Goal: Information Seeking & Learning: Compare options

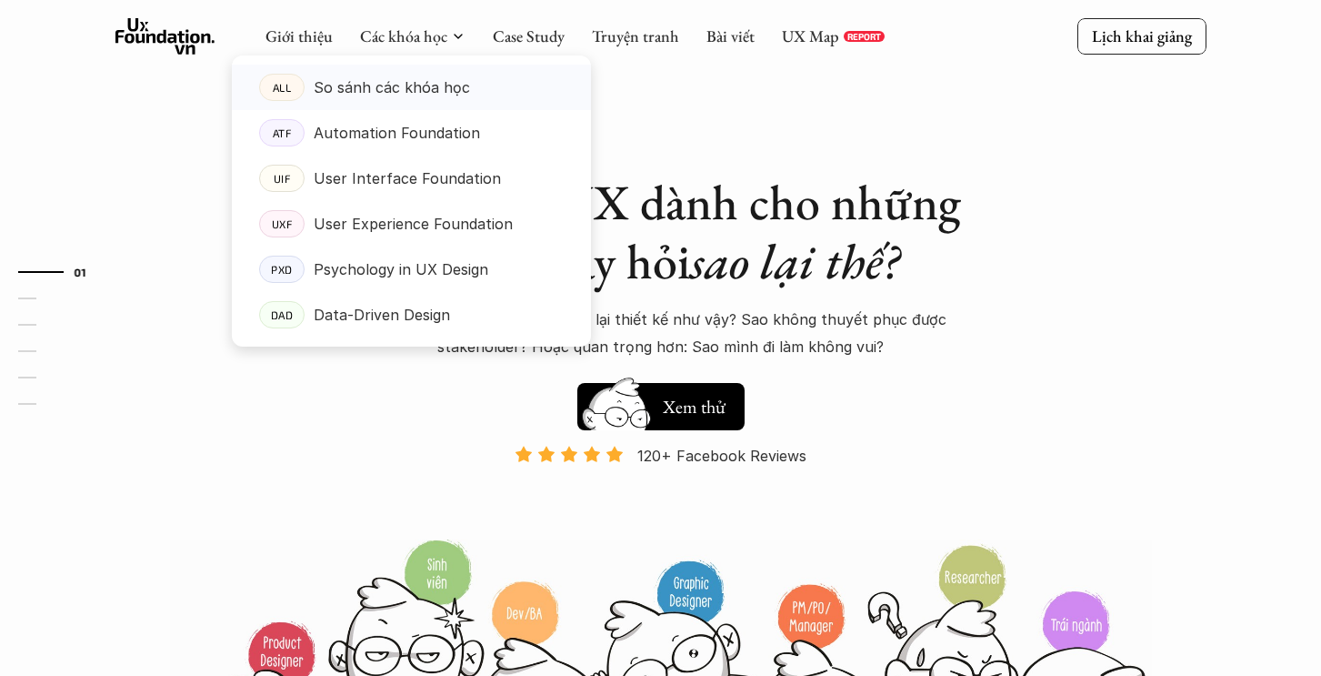
click at [369, 97] on p "So sánh các khóa học" at bounding box center [392, 87] width 156 height 27
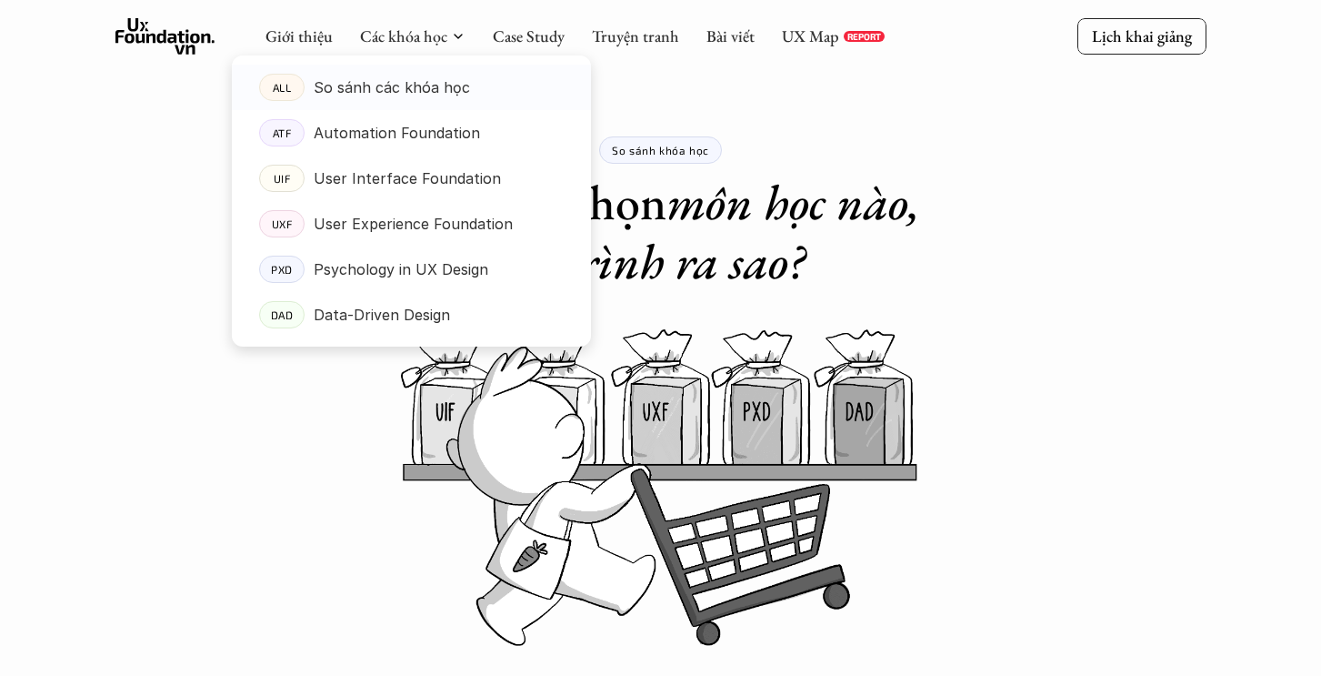
click at [390, 85] on p "So sánh các khóa học" at bounding box center [392, 87] width 156 height 27
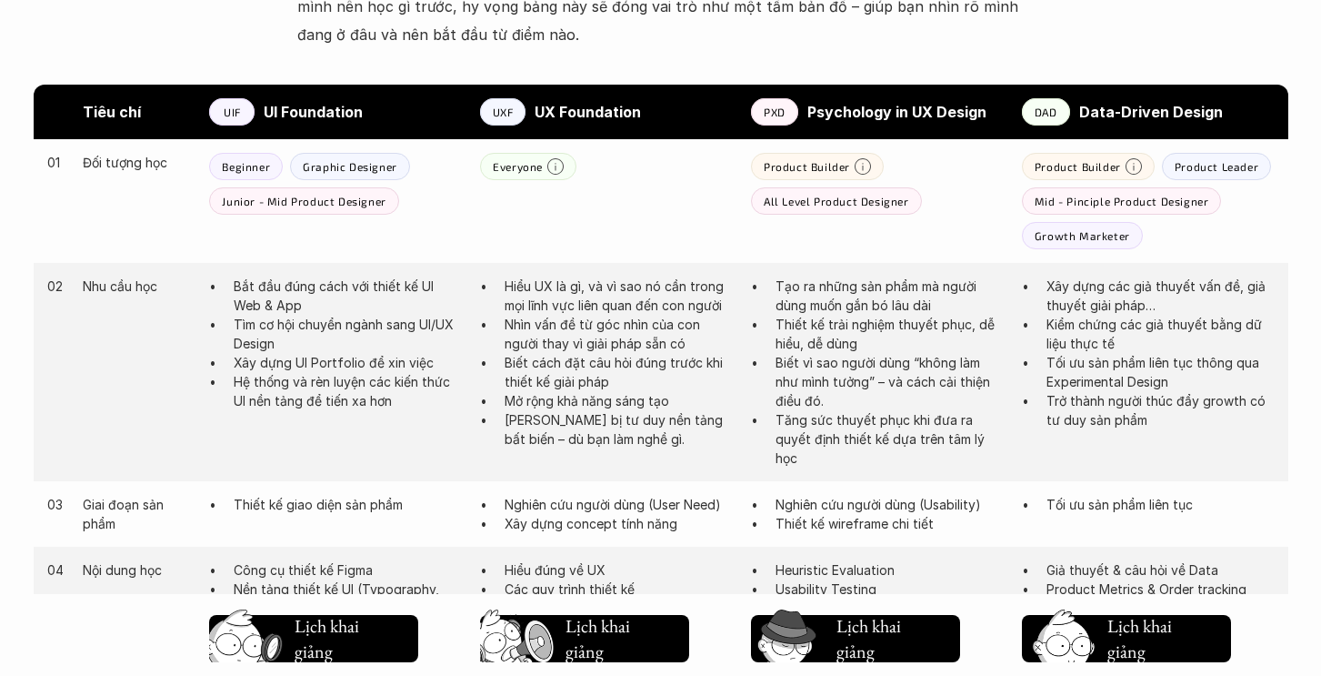
scroll to position [967, 0]
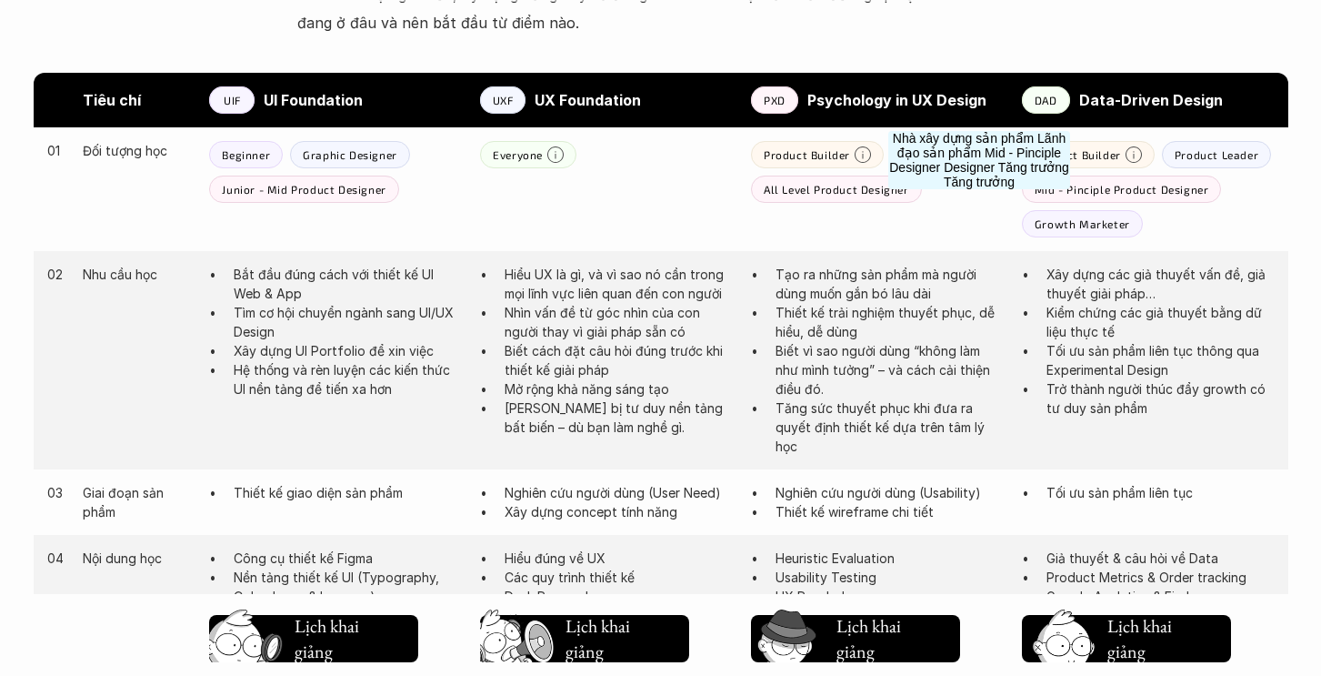
drag, startPoint x: 1028, startPoint y: 153, endPoint x: 977, endPoint y: 245, distance: 104.6
click at [977, 245] on div "01 Đối tượng học Beginner Graphic Designer Junior - Mid Product Designer Everyo…" at bounding box center [661, 189] width 1255 height 124
click at [1102, 191] on p "Mid - Pinciple Product Designer" at bounding box center [1122, 189] width 175 height 13
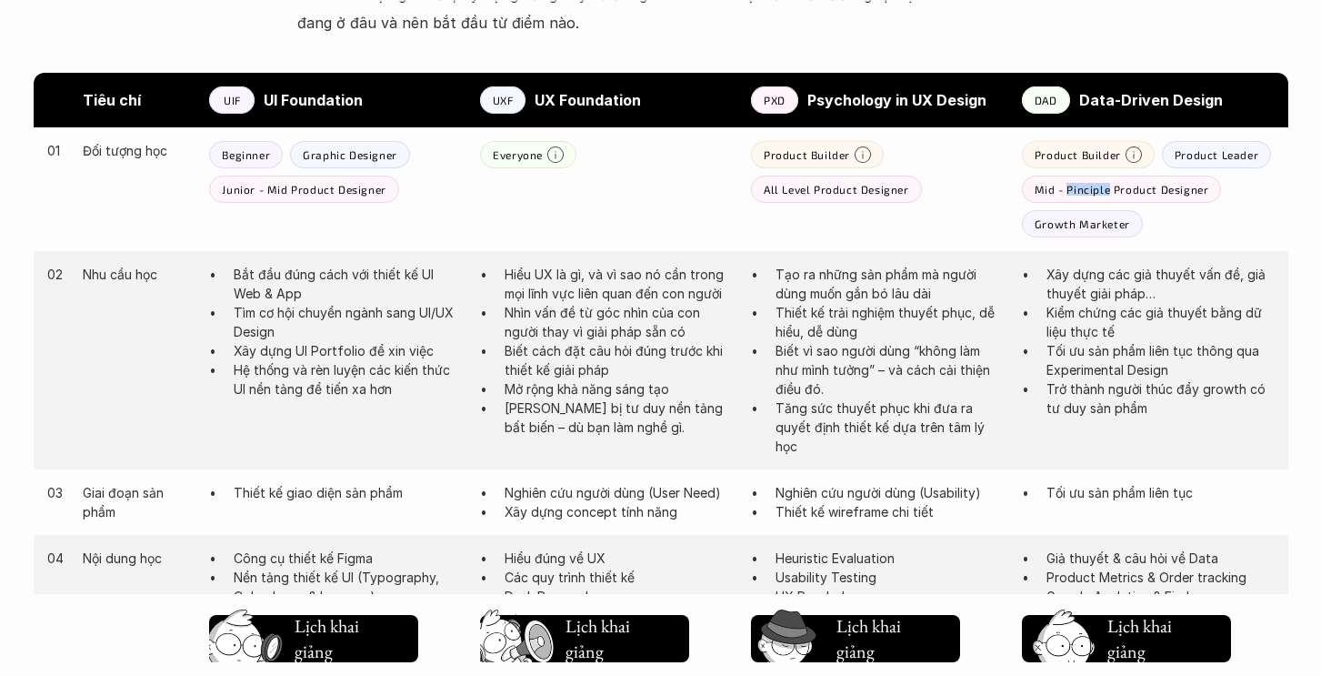
click at [1102, 191] on p "Mid - Pinciple Product Designer" at bounding box center [1122, 189] width 175 height 13
click at [1102, 190] on p "Mid - Pinciple Product Designer" at bounding box center [1122, 189] width 175 height 13
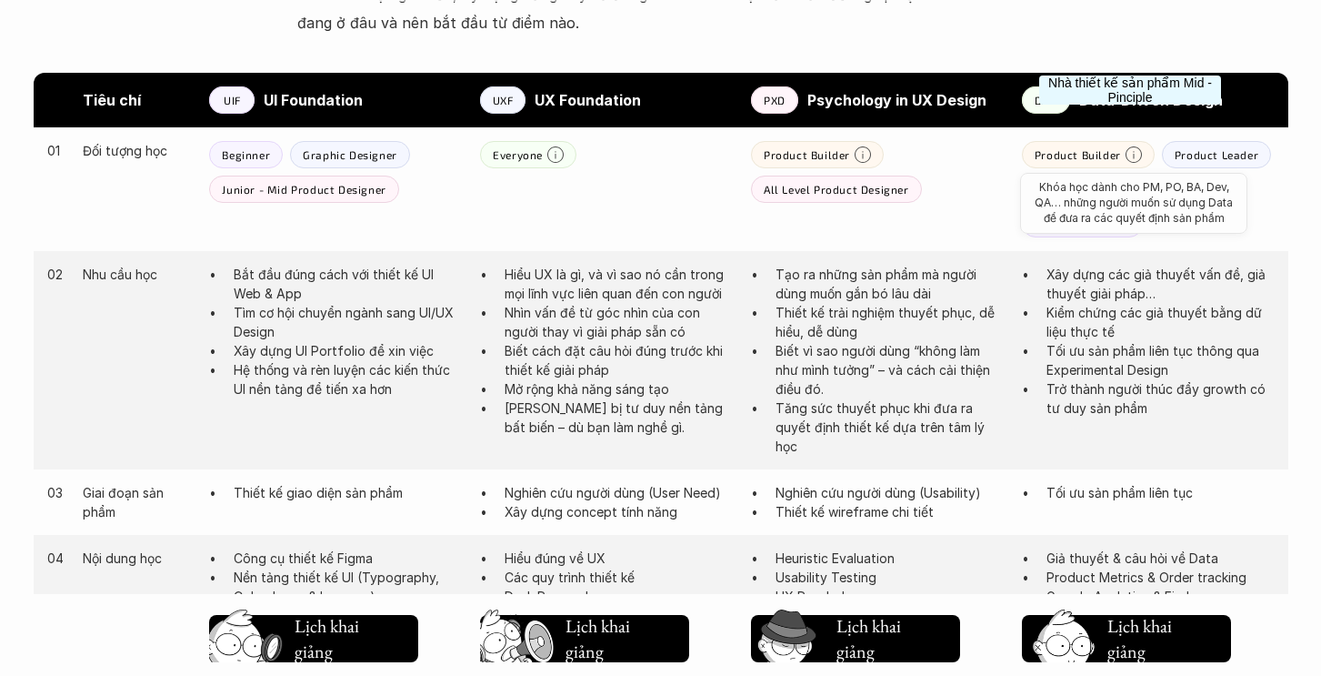
click at [1130, 151] on icon at bounding box center [1134, 154] width 16 height 16
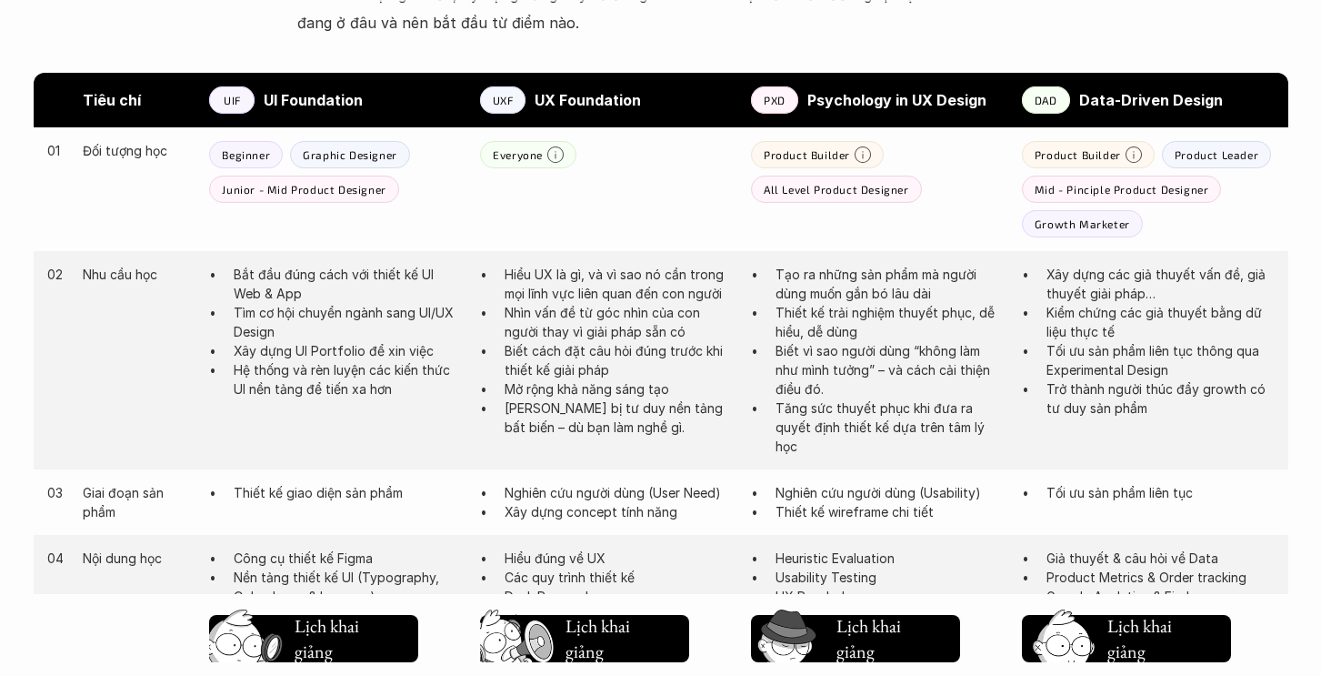
click at [1047, 272] on li "Xây dựng các giả thuyết vấn đề, giả thuyết giải pháp…" at bounding box center [1161, 284] width 228 height 38
click at [1039, 316] on ul "Xây dựng các giả thuyết vấn đề, giả thuyết giải pháp… Kiểm chứng các giả thuyết…" at bounding box center [1148, 341] width 253 height 153
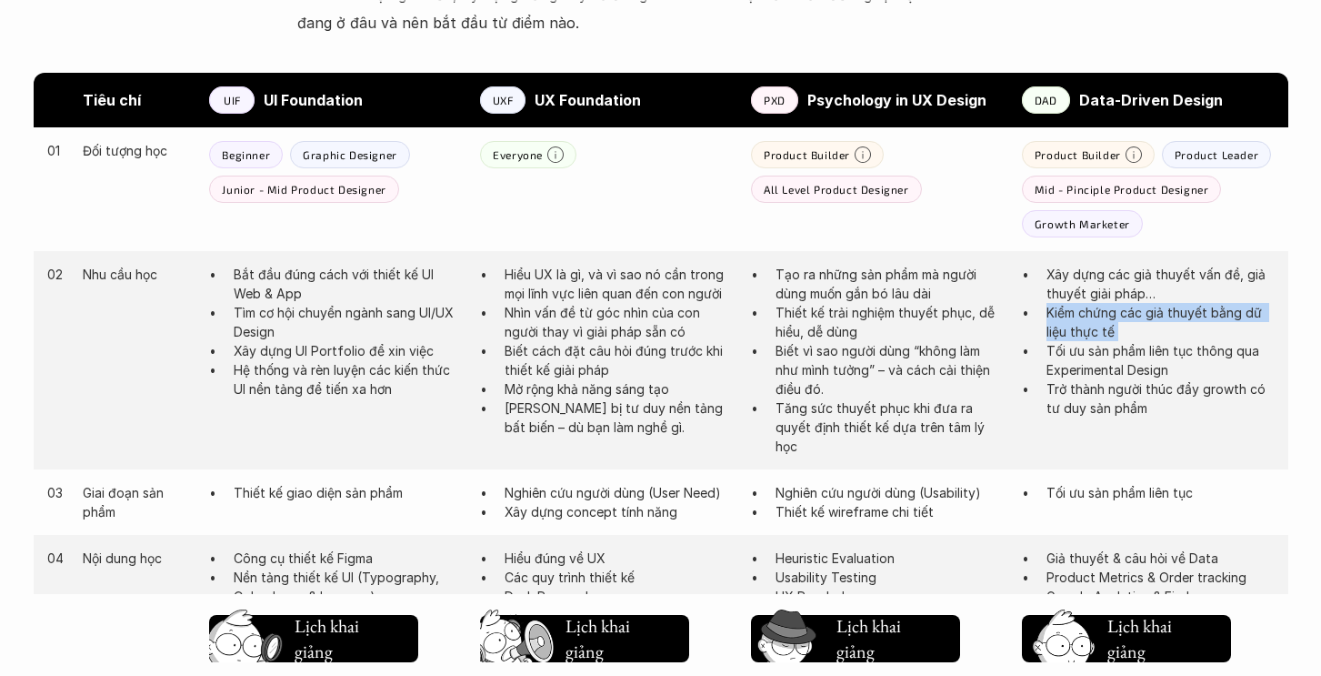
click at [1039, 316] on ul "Xây dựng các giả thuyết vấn đề, giả thuyết giải pháp… Kiểm chứng các giả thuyết…" at bounding box center [1148, 341] width 253 height 153
click at [1036, 351] on ul "Xây dựng các giả thuyết vấn đề, giả thuyết giải pháp… Kiểm chứng các giả thuyết…" at bounding box center [1148, 341] width 253 height 153
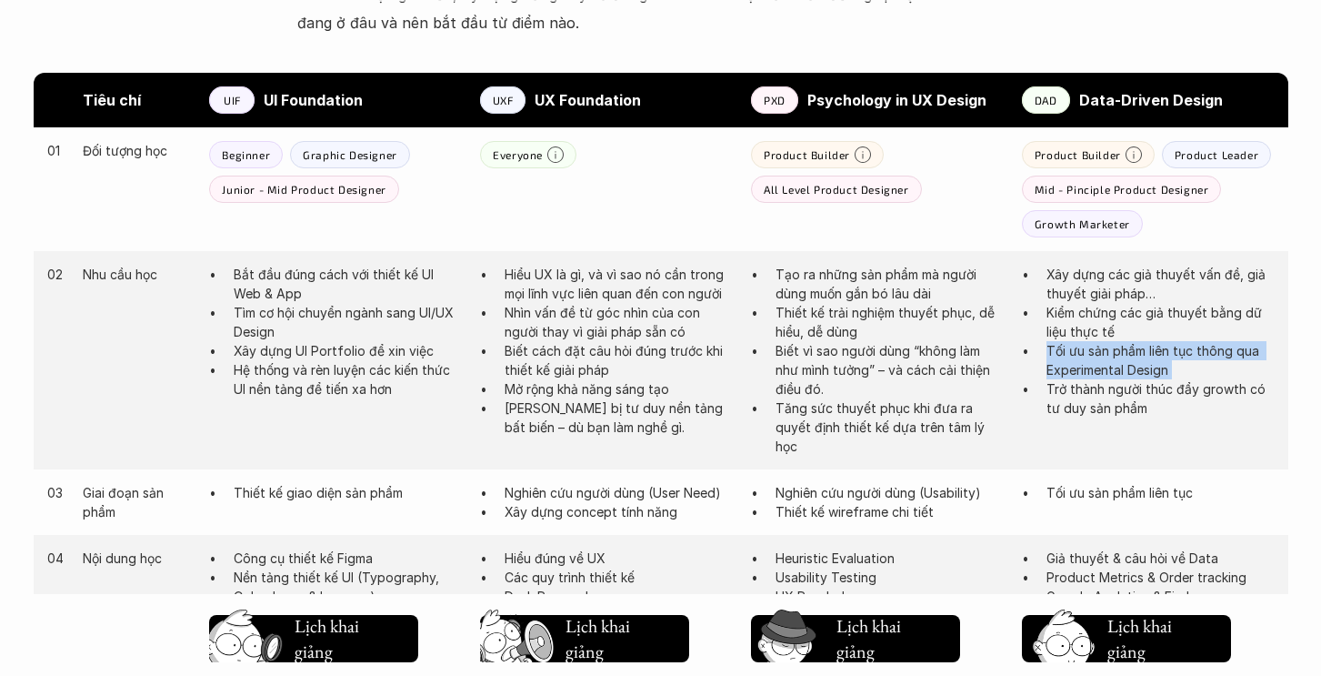
click at [1036, 351] on ul "Xây dựng các giả thuyết vấn đề, giả thuyết giải pháp… Kiểm chứng các giả thuyết…" at bounding box center [1148, 341] width 253 height 153
click at [1047, 386] on p "Trở thành người thúc đẩy growth có tư duy sản phẩm" at bounding box center [1161, 398] width 228 height 38
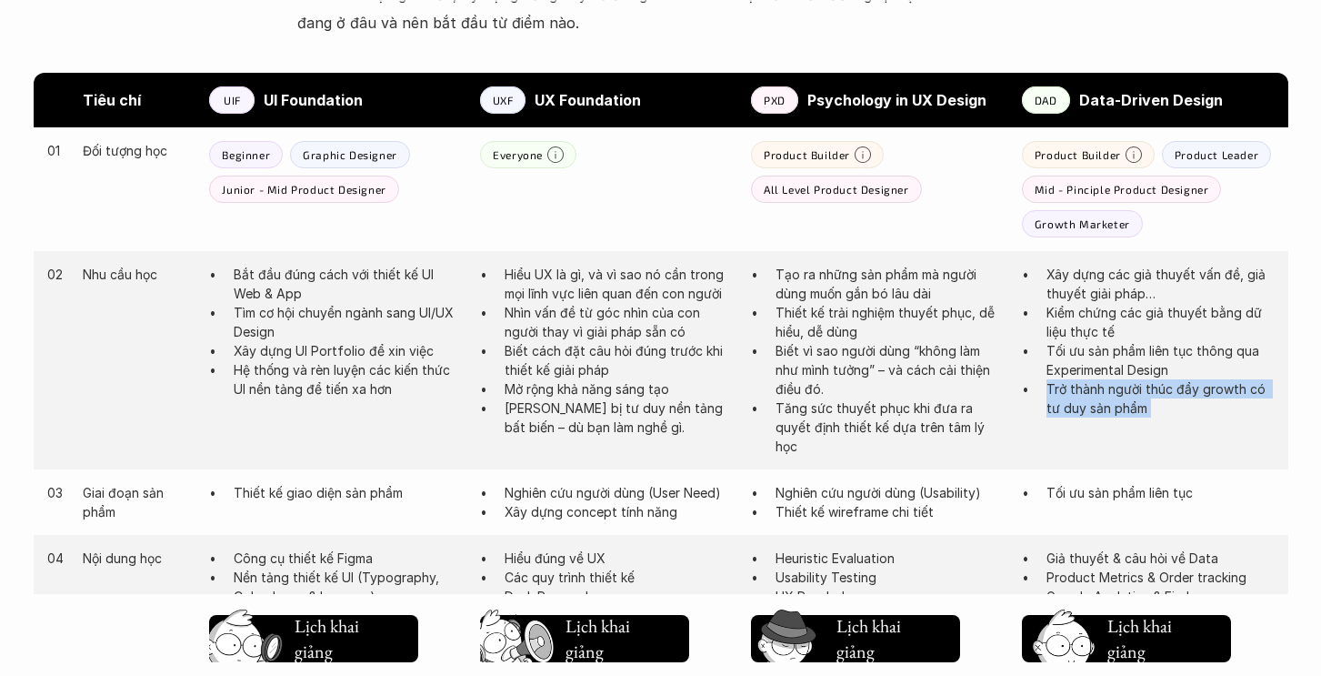
click at [1047, 386] on p "Trở thành người thúc đẩy growth có tư duy sản phẩm" at bounding box center [1161, 398] width 228 height 38
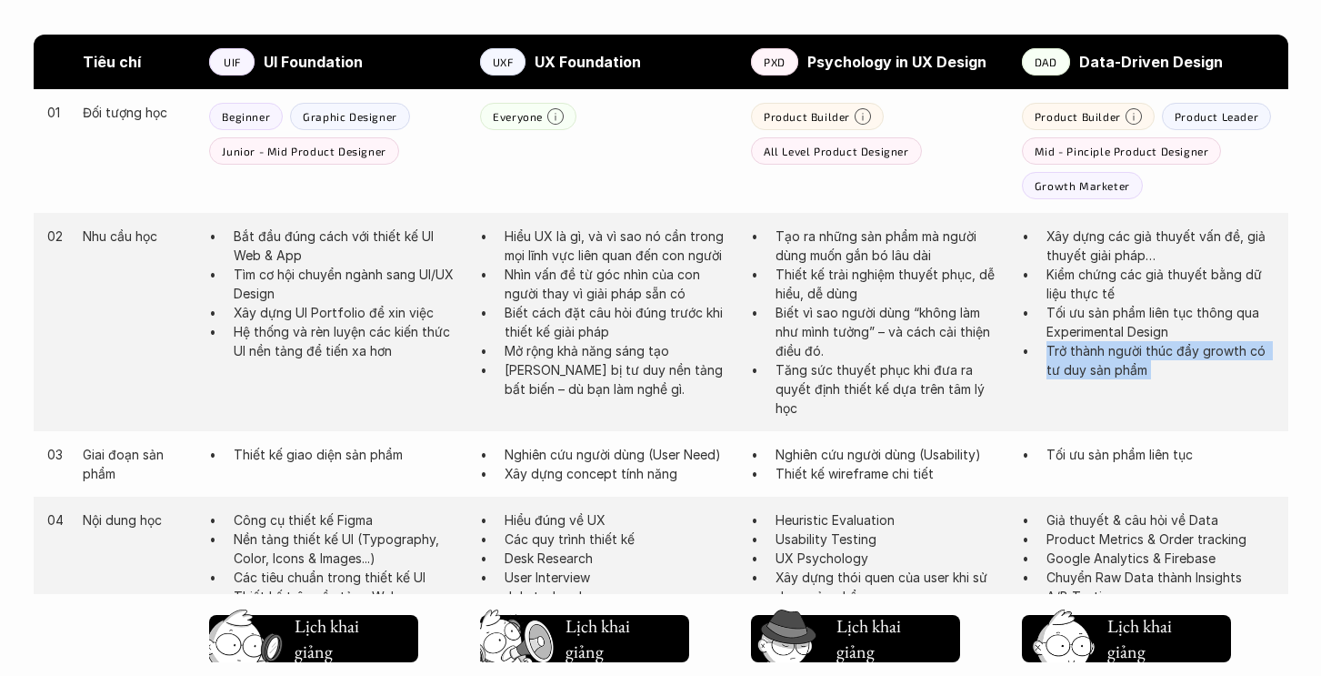
scroll to position [1009, 0]
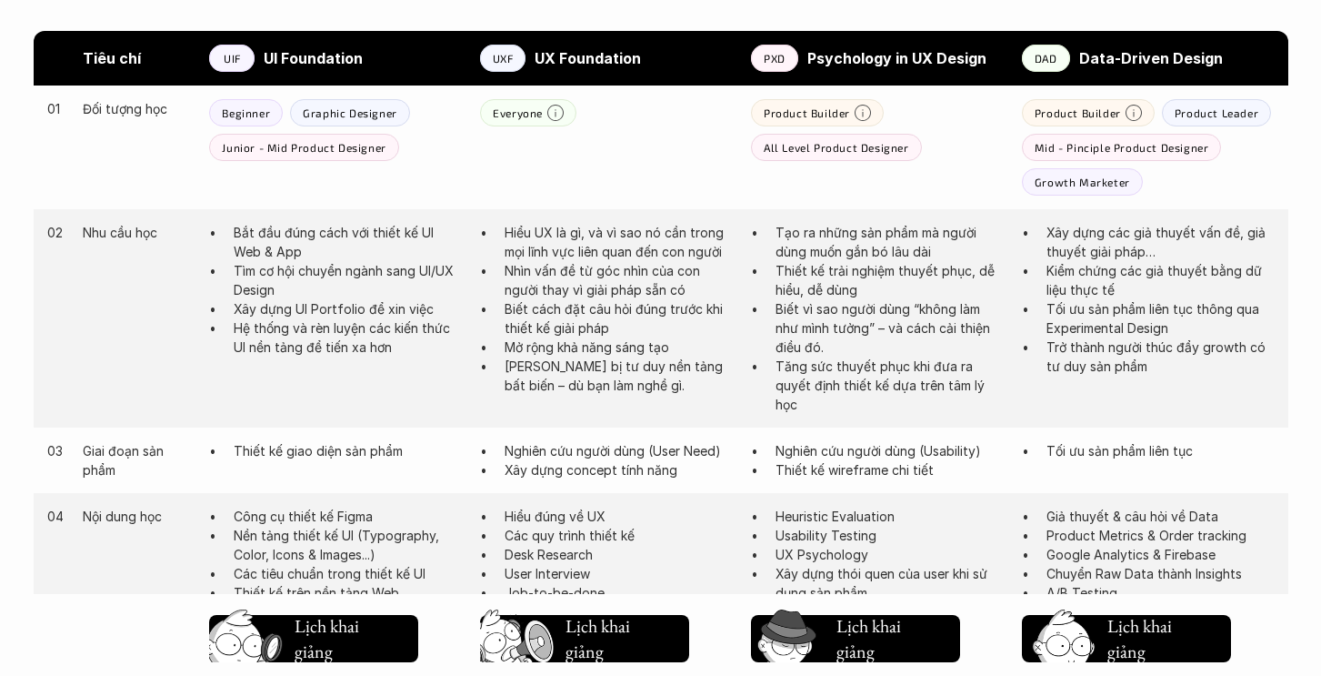
click at [1072, 455] on p "Tối ưu sản phẩm liên tục" at bounding box center [1161, 450] width 228 height 19
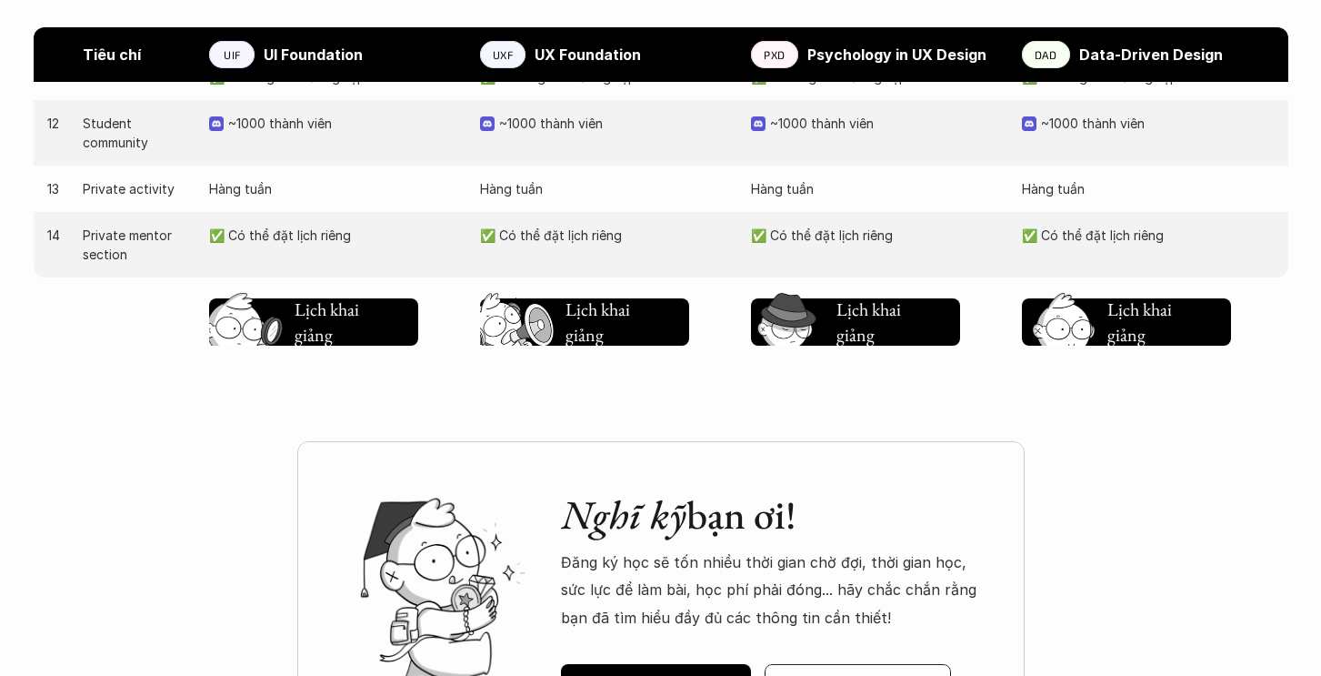
scroll to position [2061, 0]
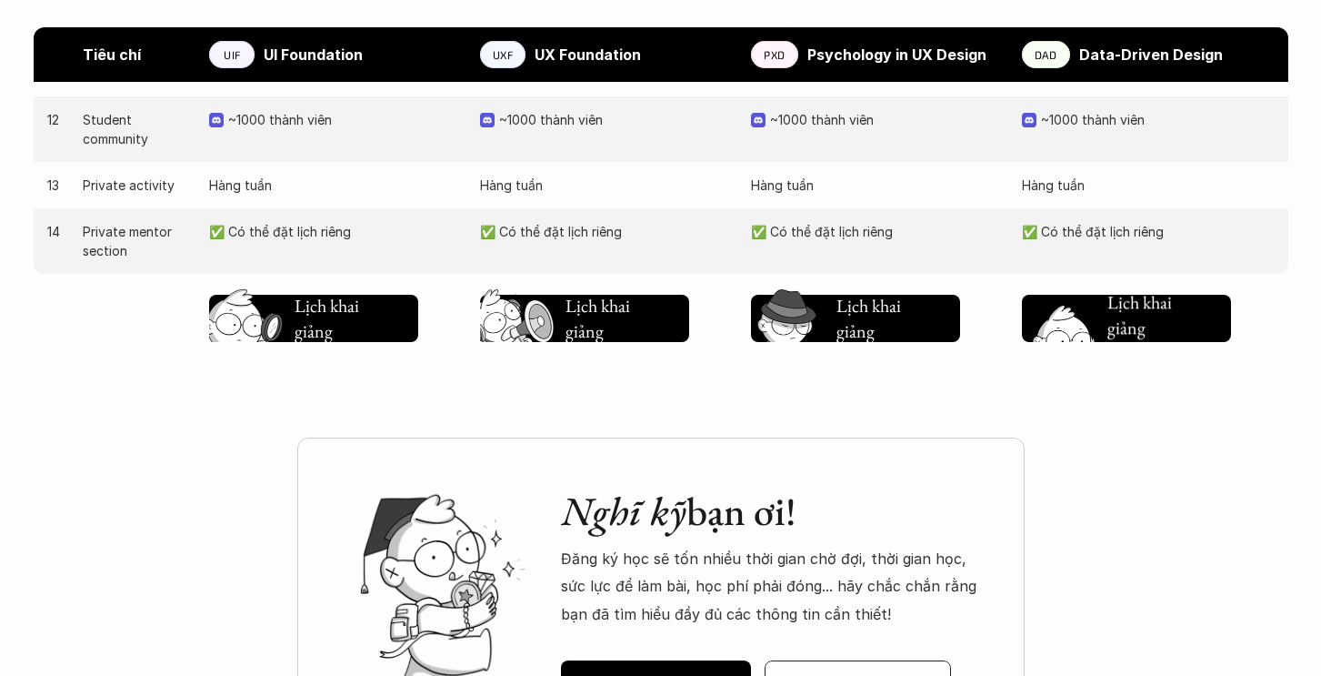
click at [1118, 313] on h5 "Lịch khai giảng" at bounding box center [1141, 315] width 67 height 51
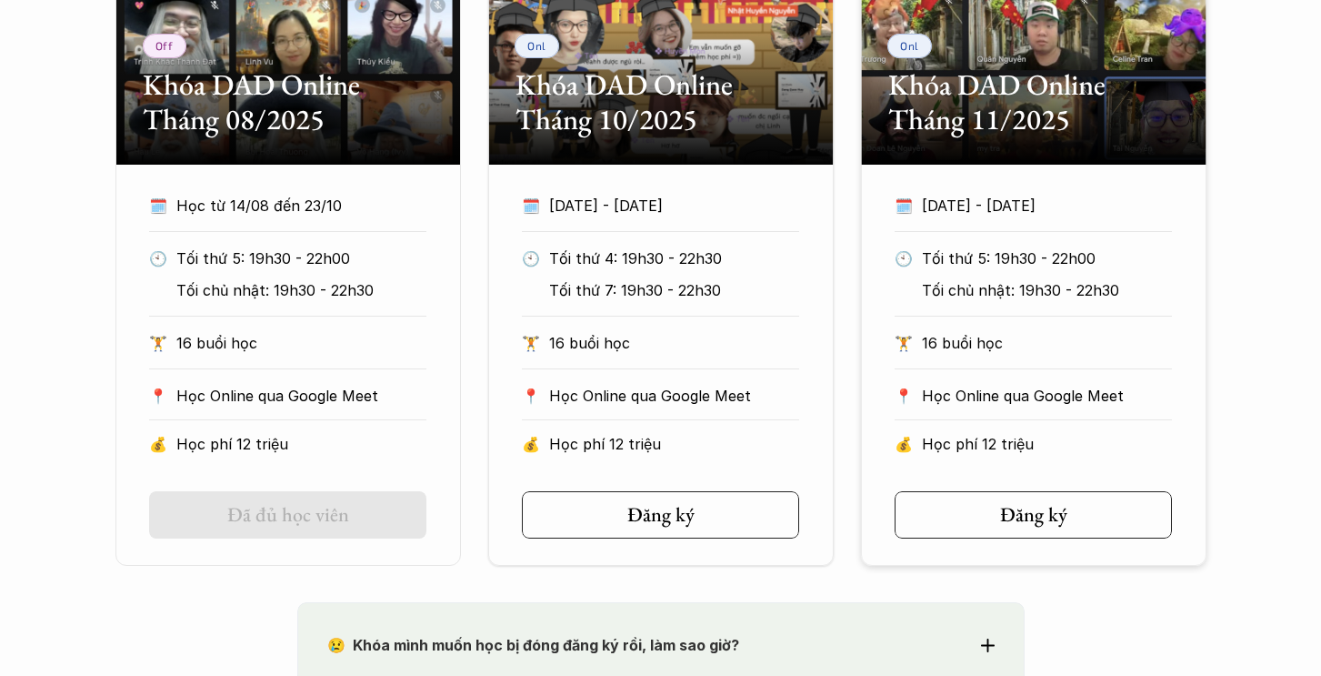
scroll to position [1175, 0]
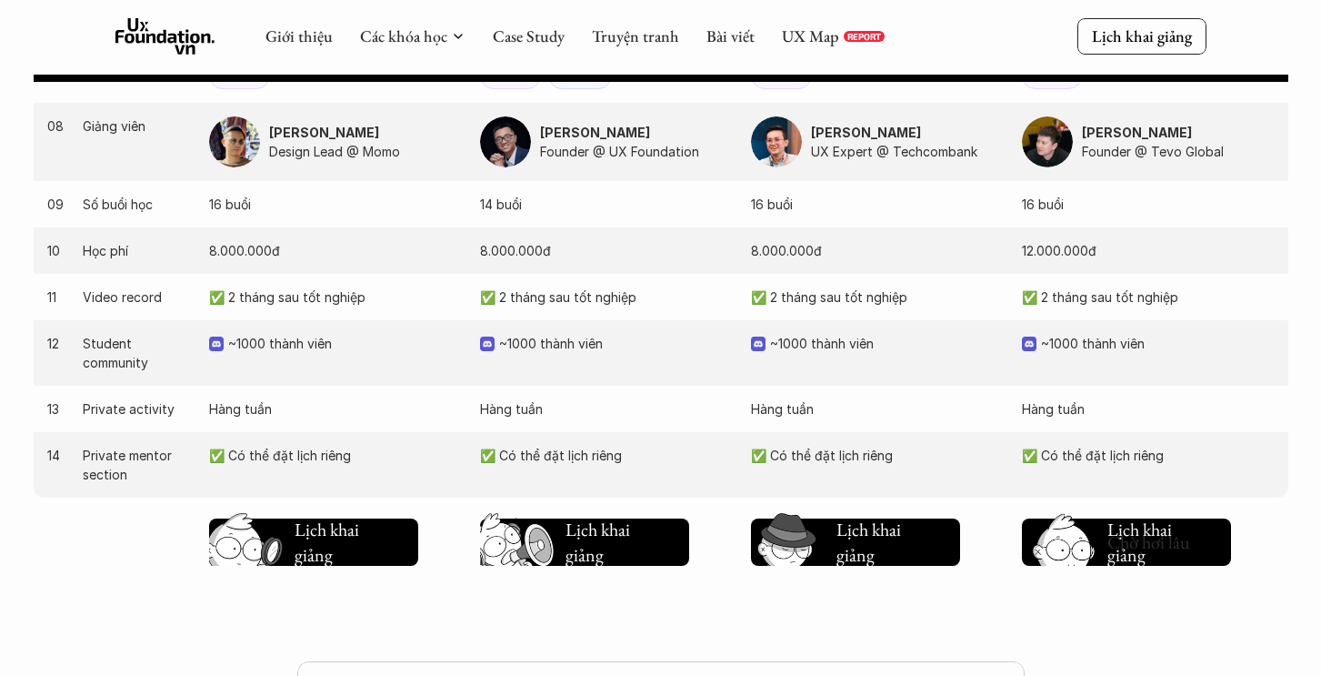
scroll to position [1755, 0]
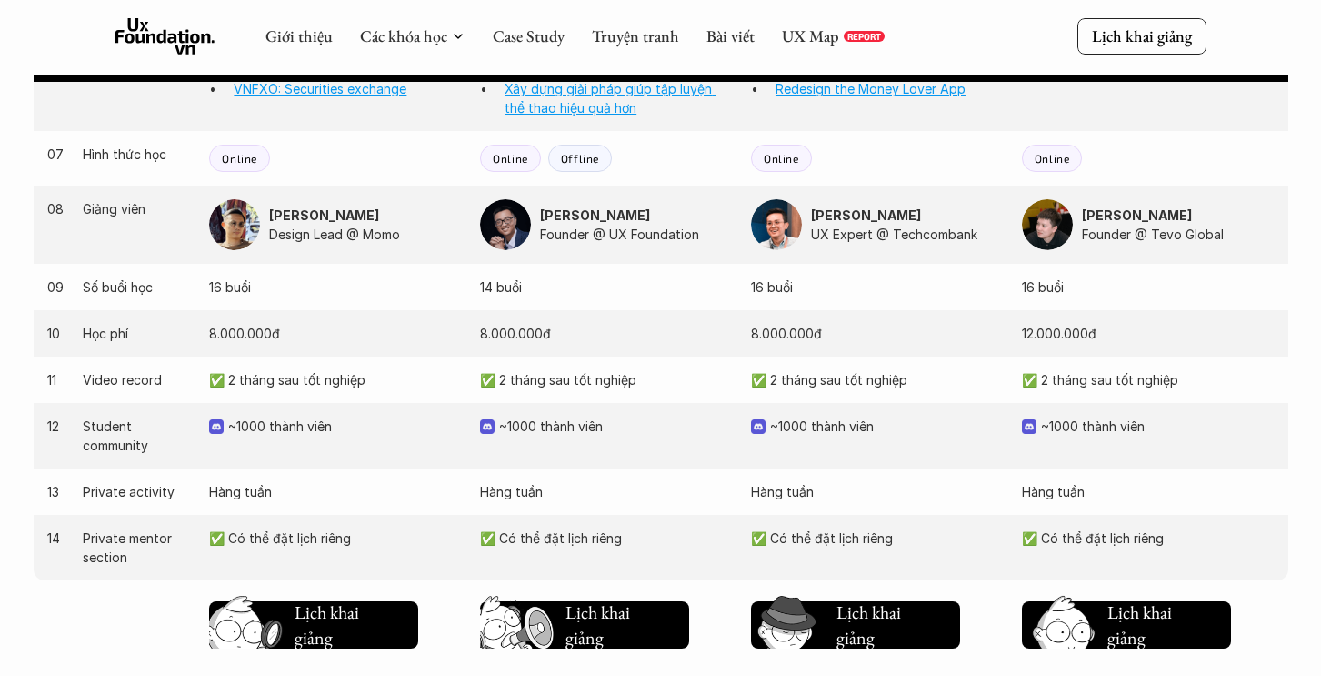
click at [1040, 333] on p "12.000.000đ" at bounding box center [1148, 333] width 253 height 19
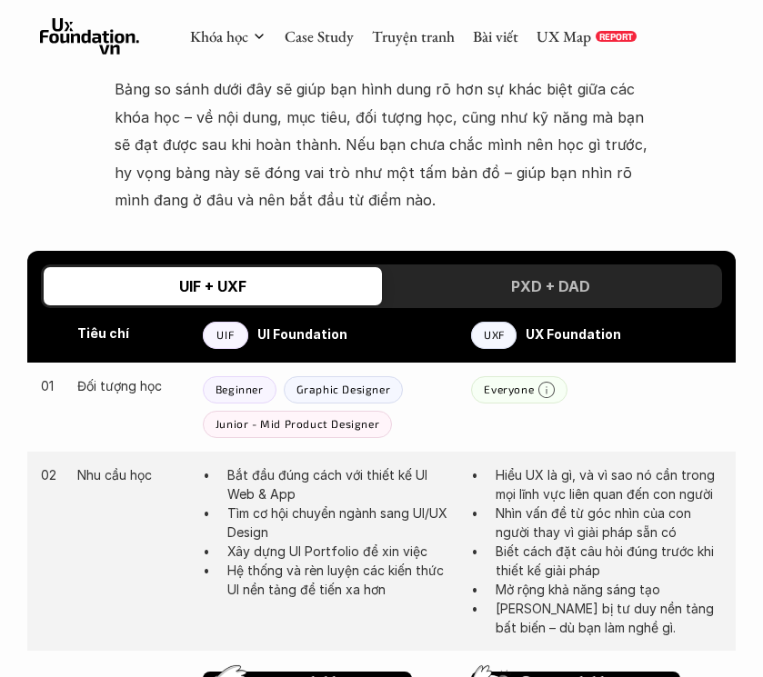
scroll to position [809, 0]
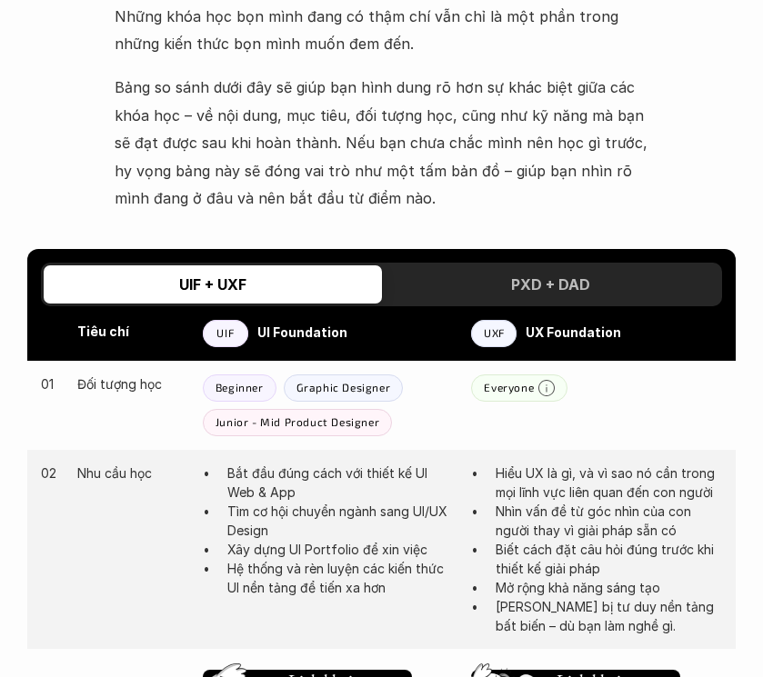
click at [471, 276] on div "PXD + DAD" at bounding box center [551, 285] width 338 height 38
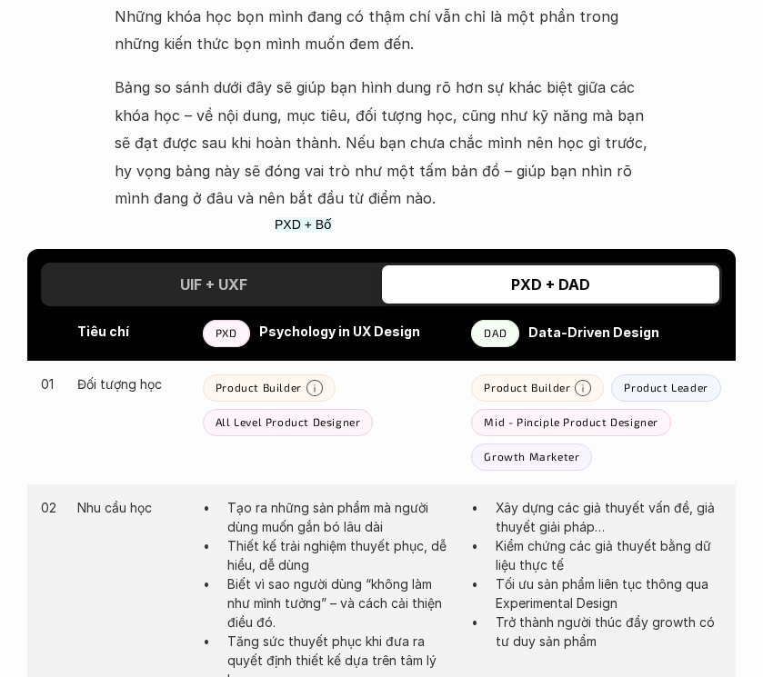
click at [305, 275] on div "UIF + UXF" at bounding box center [213, 285] width 338 height 38
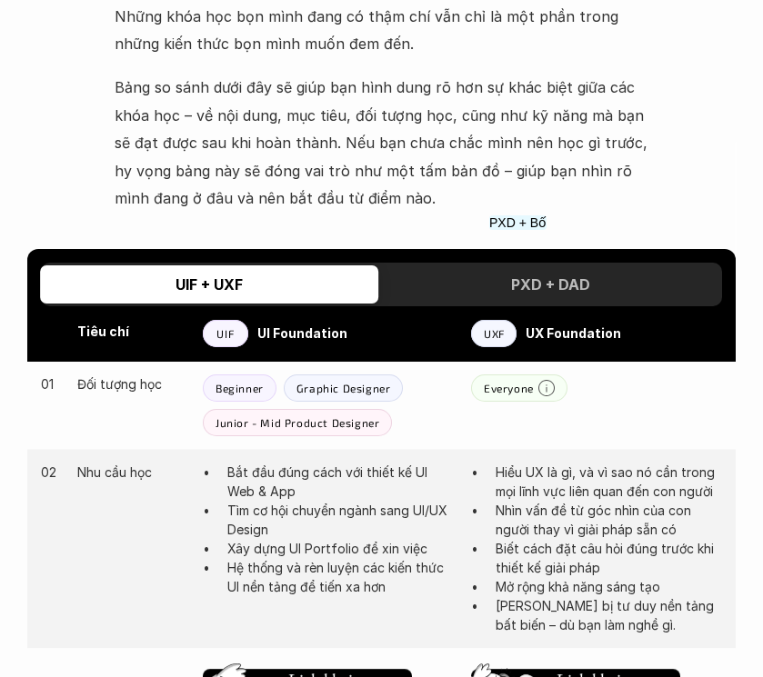
click at [525, 272] on div "PXD + DAD" at bounding box center [551, 284] width 338 height 38
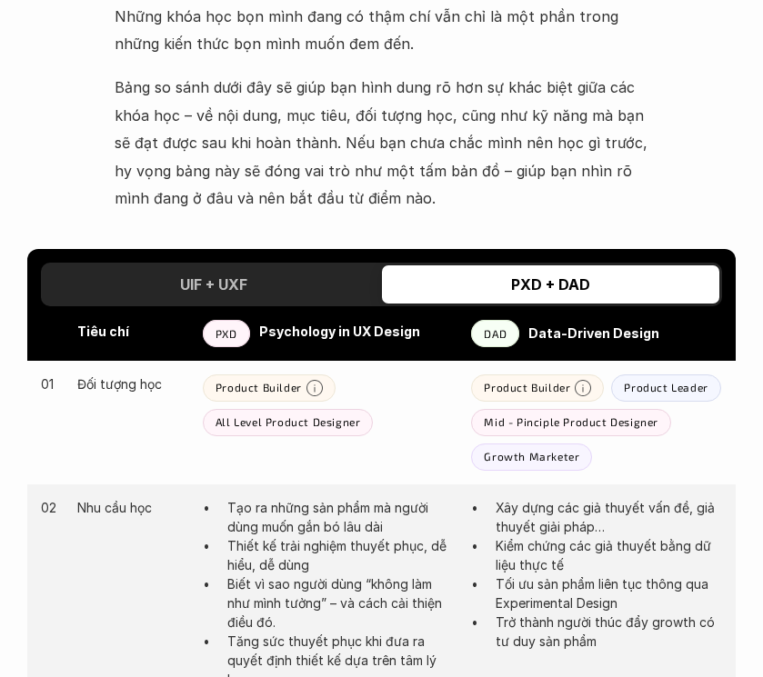
click at [231, 285] on h3 "UIF + UXF" at bounding box center [213, 285] width 67 height 18
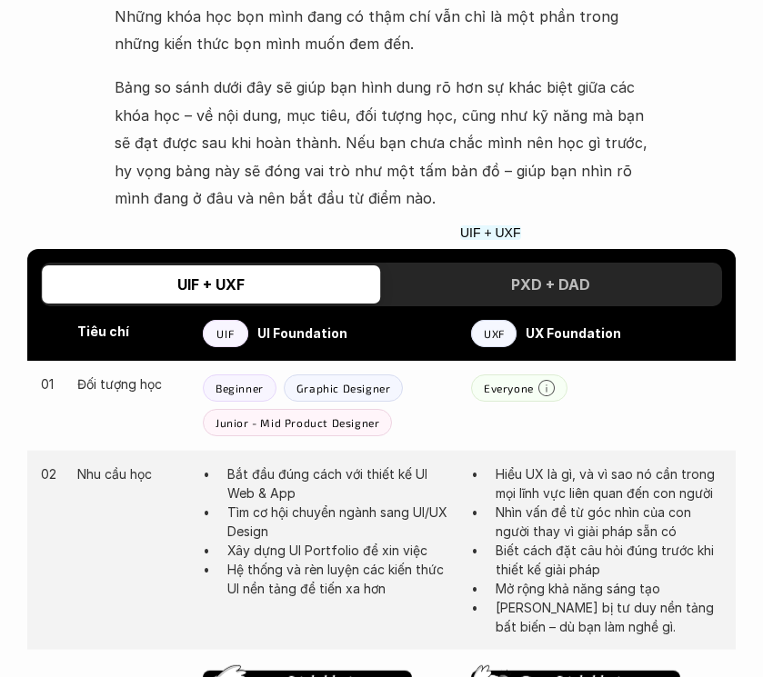
click at [501, 282] on div "PXD + DAD" at bounding box center [551, 285] width 338 height 38
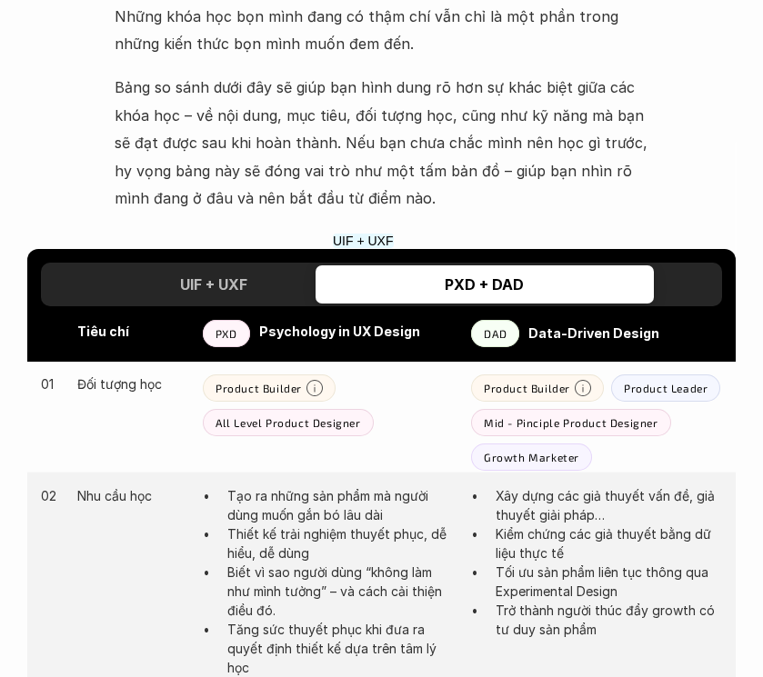
click at [266, 289] on div "UIF + UXF" at bounding box center [213, 285] width 338 height 38
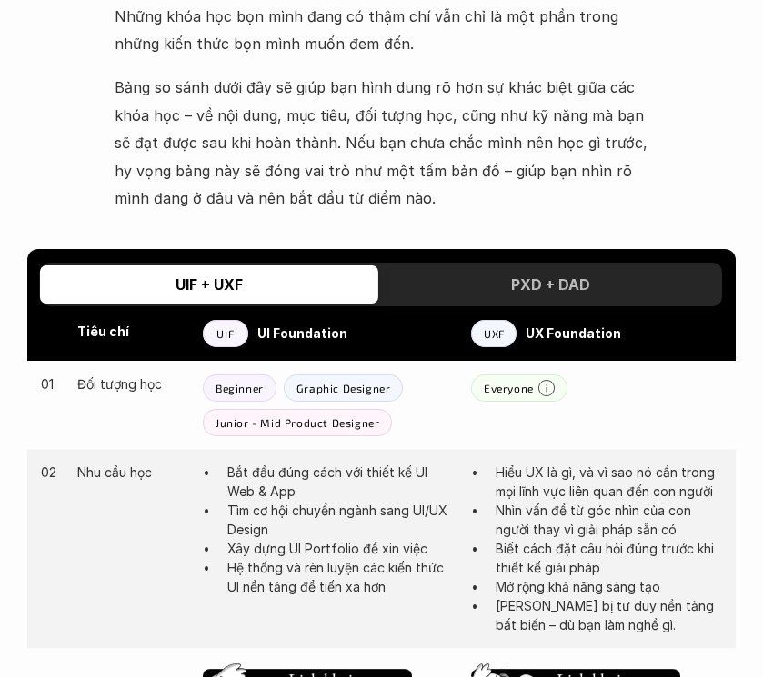
click at [502, 286] on div "PXD + DAD" at bounding box center [551, 285] width 338 height 38
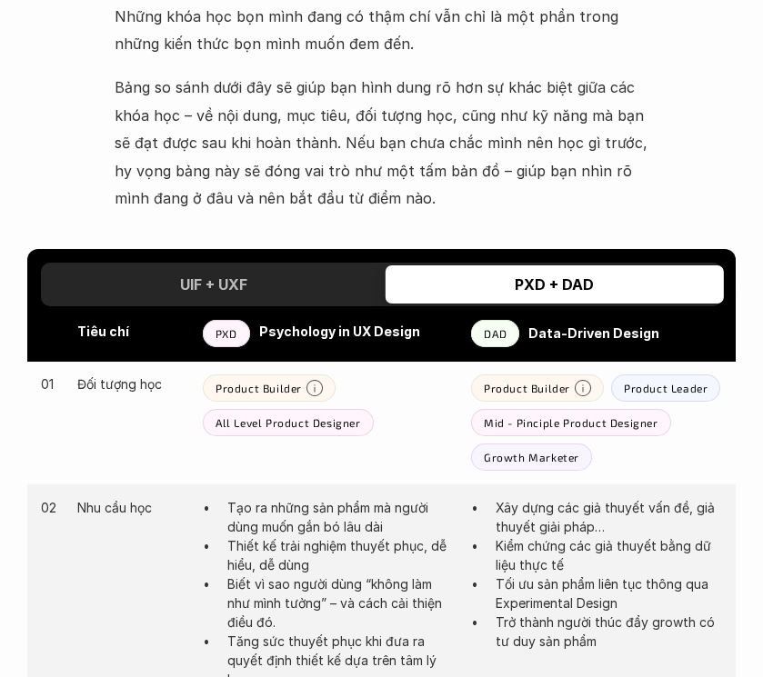
click at [278, 286] on div "UIF + UXF" at bounding box center [213, 284] width 338 height 38
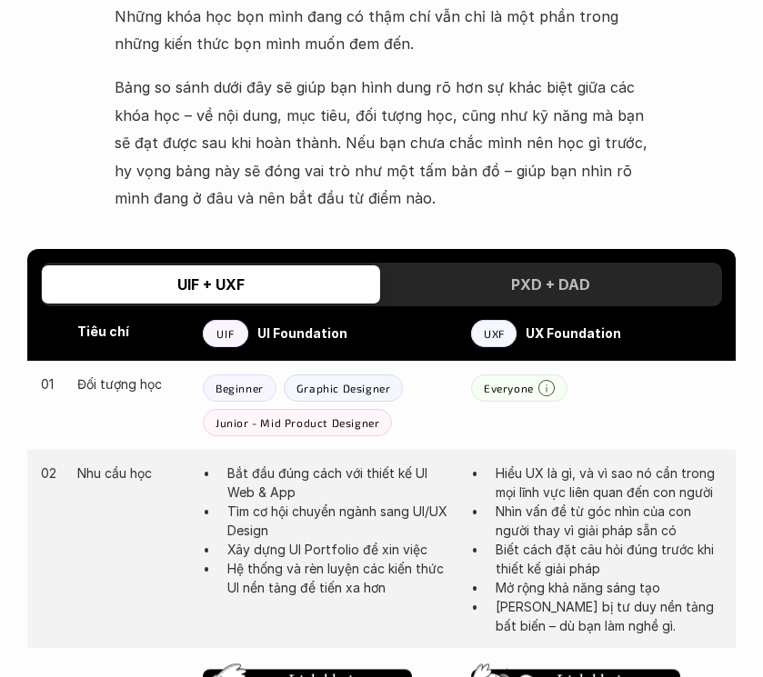
drag, startPoint x: 559, startPoint y: 284, endPoint x: 300, endPoint y: 282, distance: 259.2
click at [554, 284] on h3 "PXD + DAD" at bounding box center [550, 285] width 79 height 18
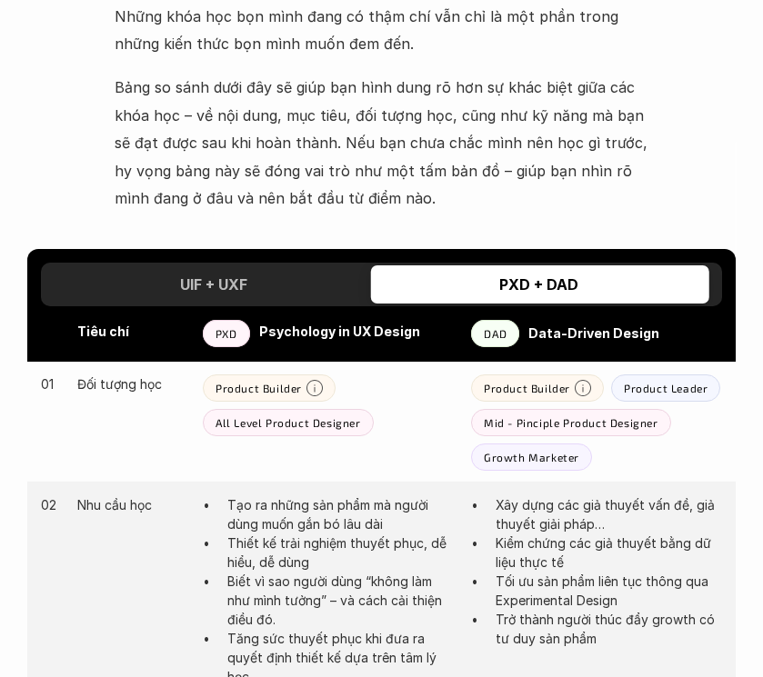
click at [242, 282] on h3 "UIF + UXF" at bounding box center [213, 285] width 67 height 18
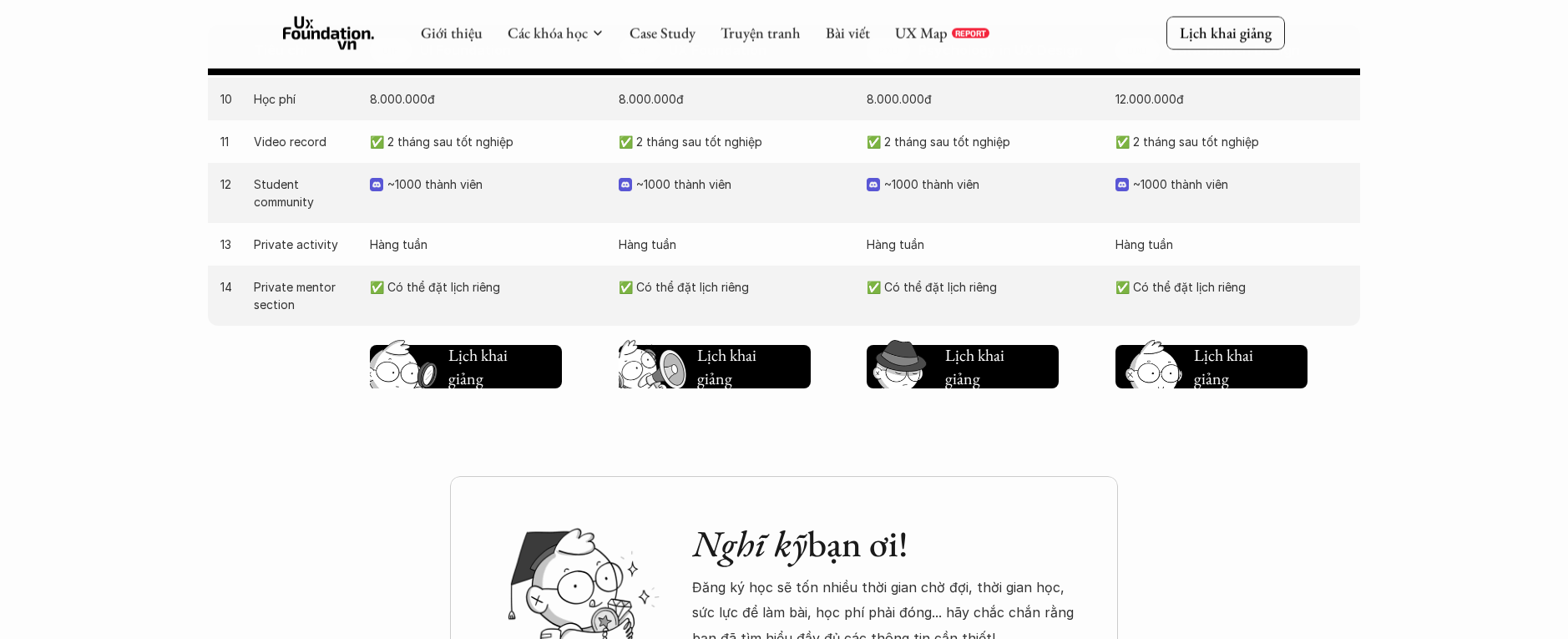
scroll to position [2094, 0]
